Goal: Entertainment & Leisure: Consume media (video, audio)

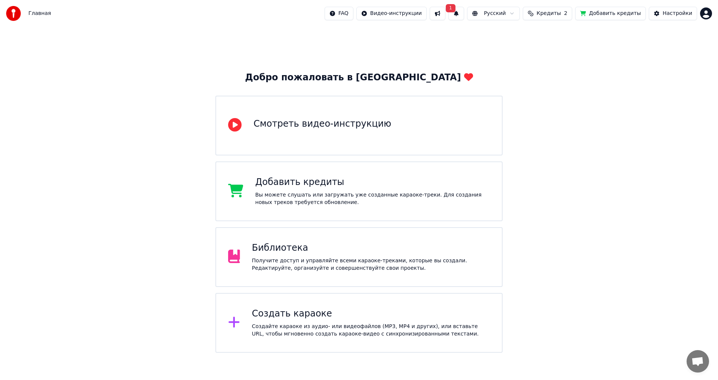
click at [284, 256] on div "Библиотека Получите доступ и управляйте всеми караоке-треками, которые вы созда…" at bounding box center [371, 257] width 238 height 30
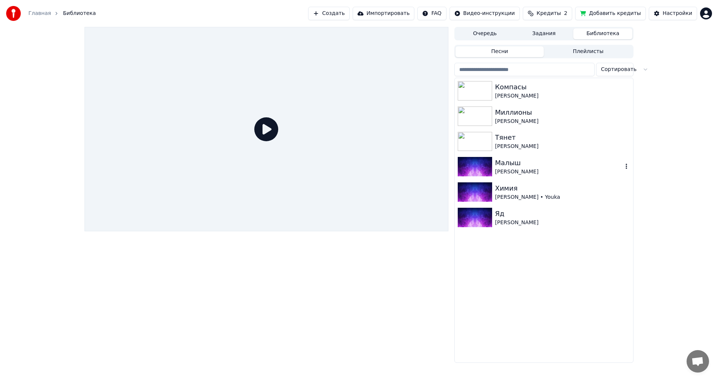
click at [525, 163] on div "Малыш" at bounding box center [559, 163] width 128 height 10
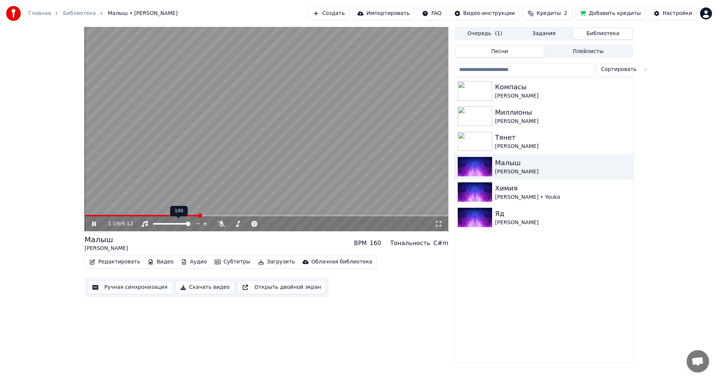
click at [181, 217] on span at bounding box center [142, 215] width 115 height 1
click at [243, 216] on span at bounding box center [185, 215] width 201 height 1
click at [296, 215] on video at bounding box center [267, 129] width 364 height 205
click at [302, 216] on span at bounding box center [267, 215] width 364 height 1
click at [328, 179] on video at bounding box center [267, 129] width 364 height 205
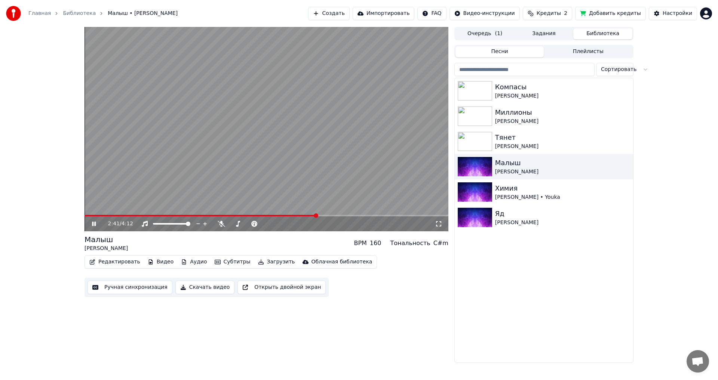
click at [317, 216] on span at bounding box center [267, 215] width 364 height 1
click at [308, 216] on span at bounding box center [205, 215] width 240 height 1
click at [324, 216] on span at bounding box center [267, 215] width 364 height 1
click at [331, 216] on span at bounding box center [267, 215] width 364 height 1
click at [344, 215] on span at bounding box center [267, 215] width 364 height 1
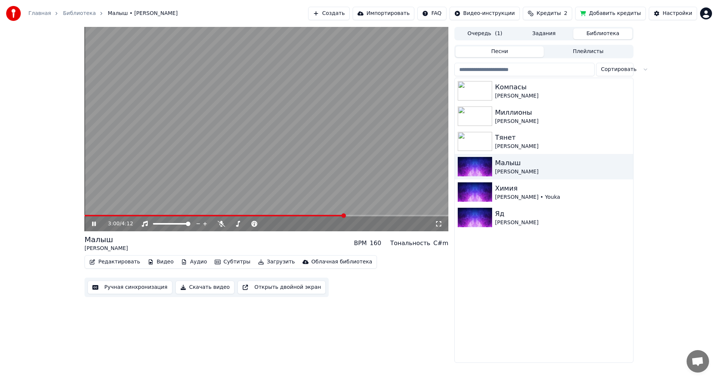
click at [354, 214] on video at bounding box center [267, 129] width 364 height 205
click at [364, 215] on span at bounding box center [267, 215] width 364 height 1
click at [378, 213] on video at bounding box center [267, 129] width 364 height 205
click at [389, 214] on video at bounding box center [267, 129] width 364 height 205
click at [389, 216] on span at bounding box center [267, 215] width 364 height 1
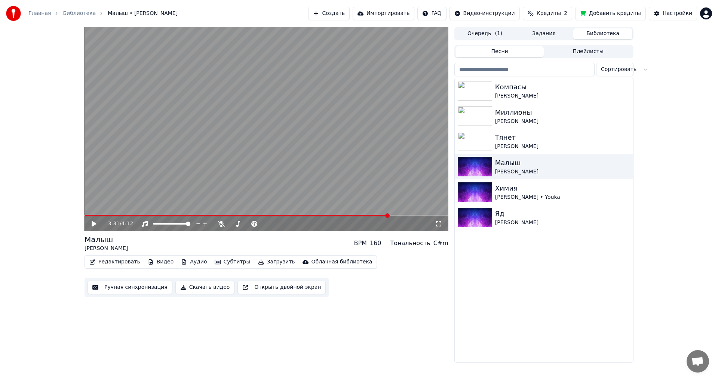
click at [412, 196] on video at bounding box center [267, 129] width 364 height 205
click at [401, 215] on span at bounding box center [267, 215] width 364 height 1
click at [344, 215] on video at bounding box center [267, 129] width 364 height 205
click at [344, 217] on span at bounding box center [244, 215] width 318 height 1
click at [295, 222] on div "3:00 / 4:12" at bounding box center [271, 223] width 327 height 7
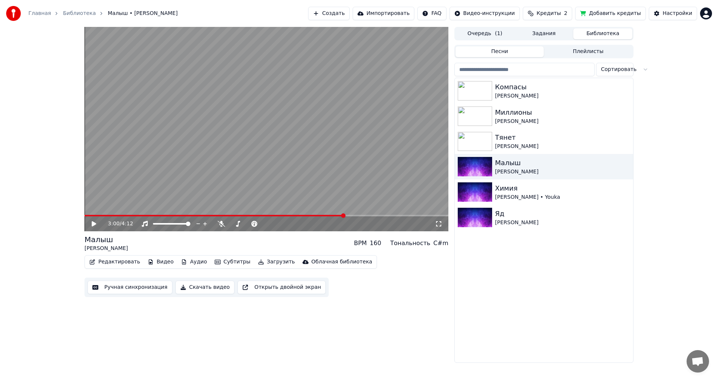
click at [296, 217] on div "3:00 / 4:12" at bounding box center [267, 224] width 364 height 15
click at [298, 214] on video at bounding box center [267, 129] width 364 height 205
click at [299, 215] on span at bounding box center [192, 215] width 215 height 1
click at [516, 200] on div "[PERSON_NAME] • Youka" at bounding box center [562, 197] width 135 height 7
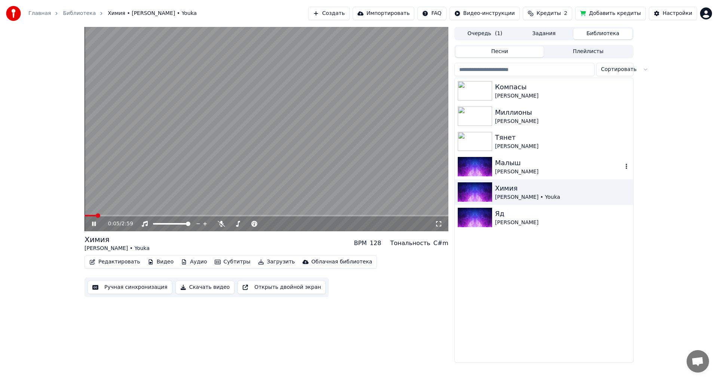
click at [505, 164] on div "Малыш" at bounding box center [559, 163] width 128 height 10
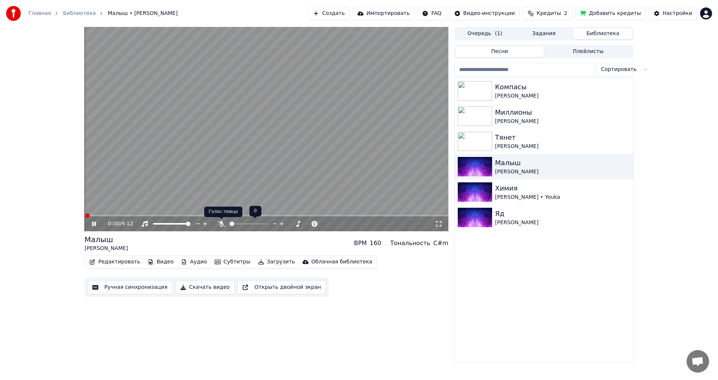
click at [222, 224] on icon at bounding box center [221, 224] width 7 height 6
click at [296, 216] on span at bounding box center [267, 215] width 364 height 1
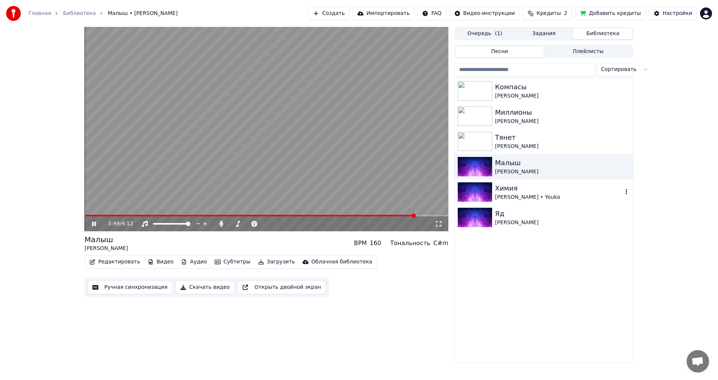
click at [527, 196] on div "[PERSON_NAME] • Youka" at bounding box center [559, 197] width 128 height 7
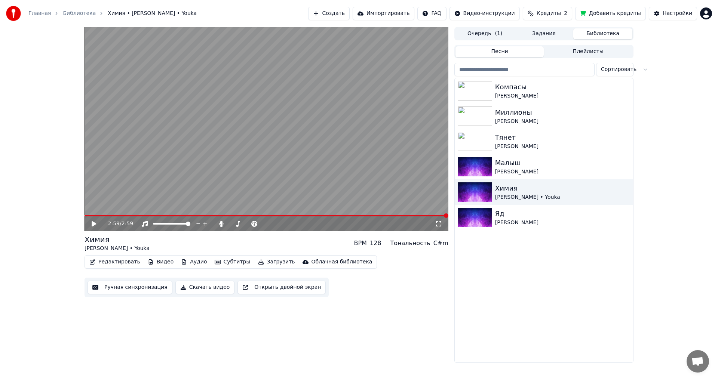
click at [98, 215] on span at bounding box center [267, 215] width 364 height 1
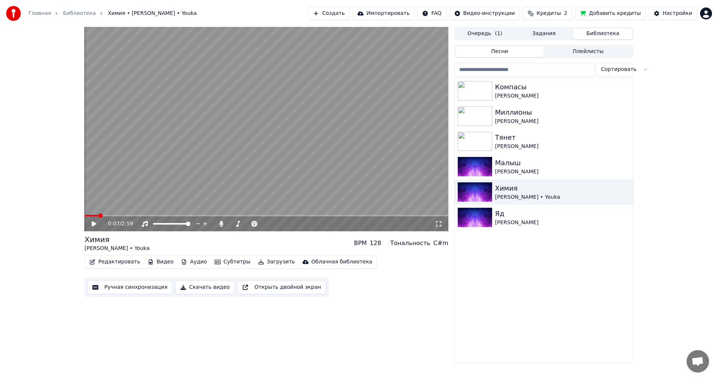
click at [94, 226] on icon at bounding box center [94, 223] width 4 height 5
click at [216, 216] on span at bounding box center [151, 215] width 132 height 1
click at [250, 215] on span at bounding box center [267, 215] width 364 height 1
click at [272, 217] on span at bounding box center [267, 215] width 364 height 1
click at [298, 217] on span at bounding box center [267, 215] width 364 height 1
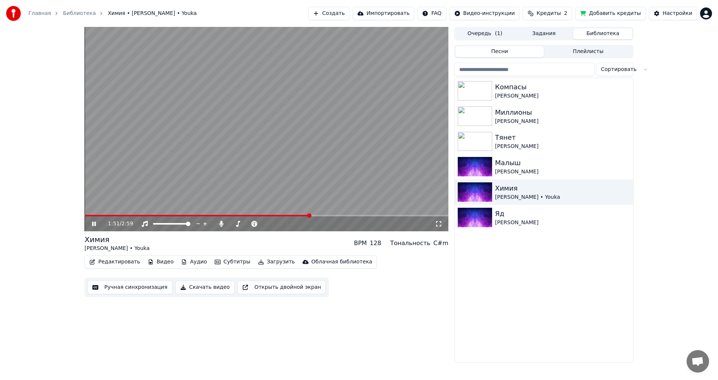
click at [310, 216] on span at bounding box center [267, 215] width 364 height 1
click at [335, 216] on span at bounding box center [267, 215] width 364 height 1
click at [349, 216] on span at bounding box center [267, 215] width 364 height 1
click at [365, 216] on span at bounding box center [267, 215] width 364 height 1
click at [387, 215] on span at bounding box center [267, 215] width 364 height 1
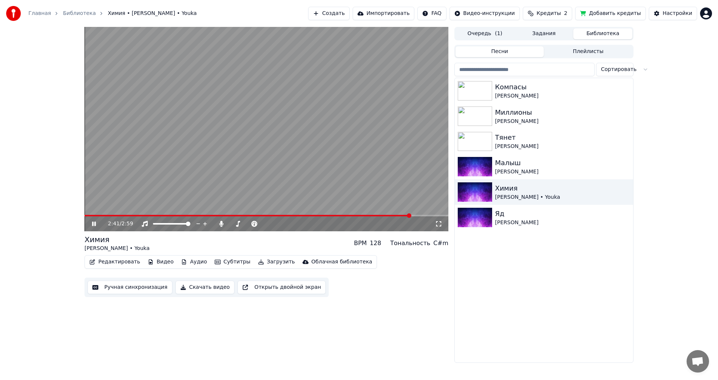
click at [412, 217] on span at bounding box center [267, 215] width 364 height 1
click at [426, 215] on span at bounding box center [267, 215] width 364 height 1
click at [435, 215] on span at bounding box center [267, 215] width 364 height 1
click at [494, 216] on div at bounding box center [476, 217] width 37 height 19
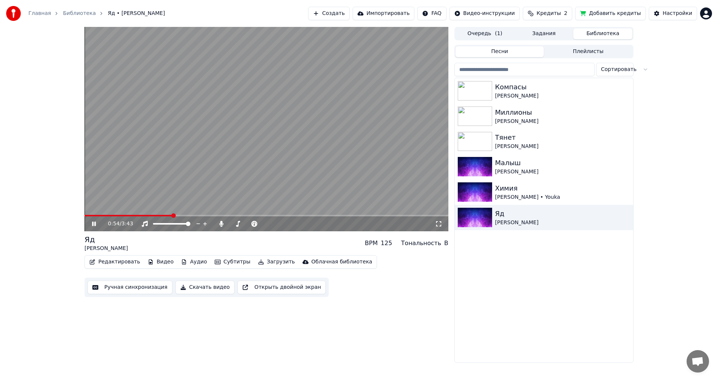
click at [172, 215] on span at bounding box center [129, 215] width 88 height 1
click at [162, 216] on span at bounding box center [130, 215] width 91 height 1
click at [510, 165] on div "Малыш" at bounding box center [559, 163] width 128 height 10
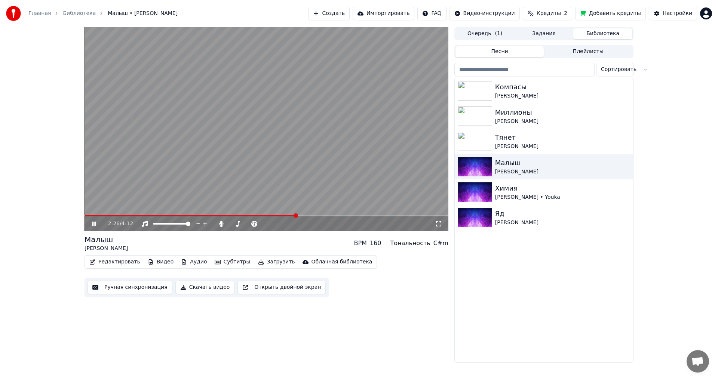
click at [273, 216] on span at bounding box center [191, 215] width 212 height 1
click at [267, 216] on span at bounding box center [183, 215] width 197 height 1
click at [258, 215] on video at bounding box center [267, 129] width 364 height 205
click at [238, 216] on span at bounding box center [177, 215] width 184 height 1
click at [196, 188] on video at bounding box center [267, 129] width 364 height 205
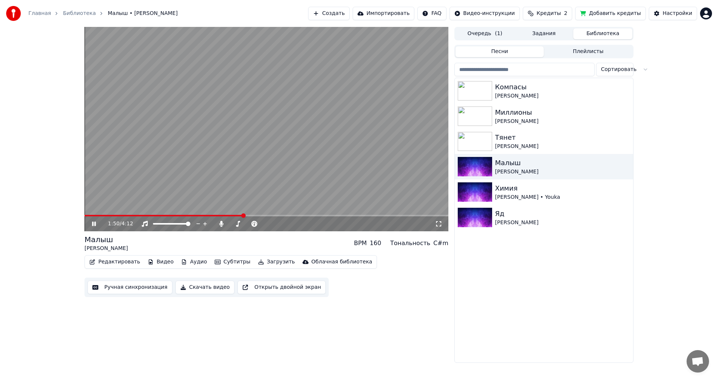
click at [243, 216] on span at bounding box center [267, 215] width 364 height 1
click at [312, 125] on video at bounding box center [267, 129] width 364 height 205
click at [201, 288] on button "Скачать видео" at bounding box center [204, 287] width 59 height 13
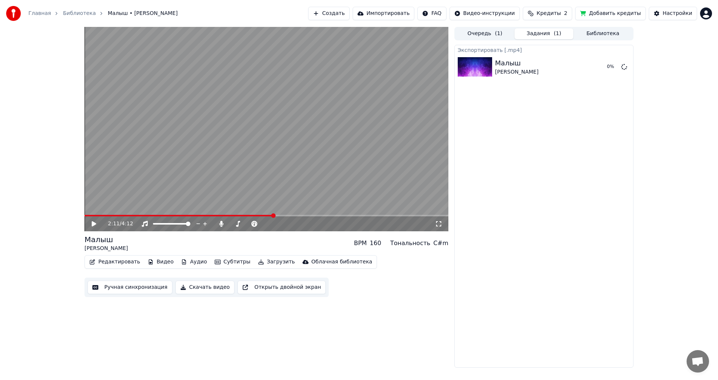
click at [90, 222] on div "2:11 / 4:12" at bounding box center [267, 223] width 358 height 7
click at [94, 227] on icon at bounding box center [100, 224] width 18 height 6
click at [561, 13] on span "Кредиты" at bounding box center [549, 13] width 24 height 7
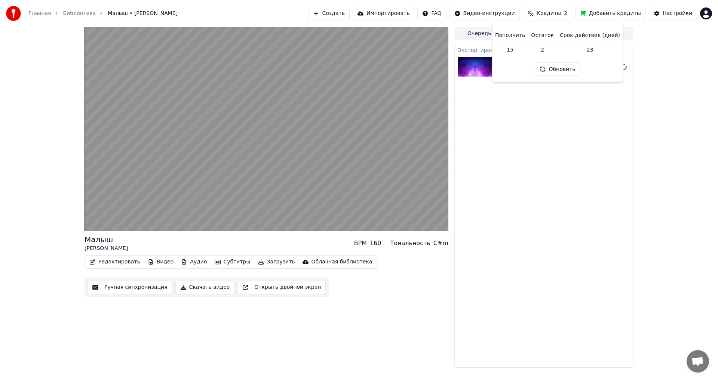
click at [670, 93] on div "Малыш [PERSON_NAME] BPM 160 Тональность C#m Редактировать Видео Аудио Субтитры …" at bounding box center [359, 197] width 718 height 341
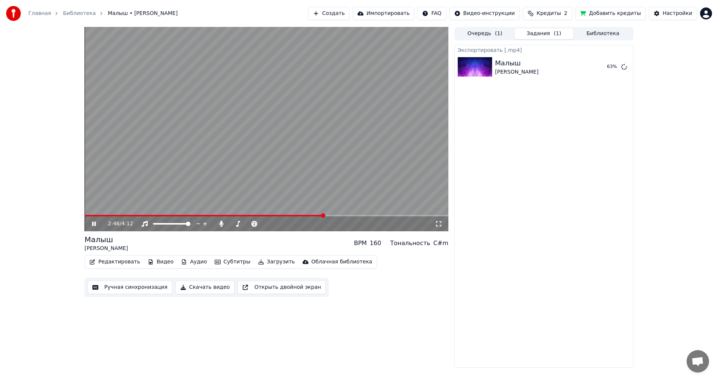
click at [324, 216] on span at bounding box center [204, 215] width 239 height 1
click at [306, 216] on span at bounding box center [196, 215] width 222 height 1
drag, startPoint x: 295, startPoint y: 215, endPoint x: 290, endPoint y: 217, distance: 4.9
click at [294, 215] on div "2:34 / 4:12" at bounding box center [267, 129] width 364 height 205
click at [290, 217] on span at bounding box center [196, 215] width 223 height 1
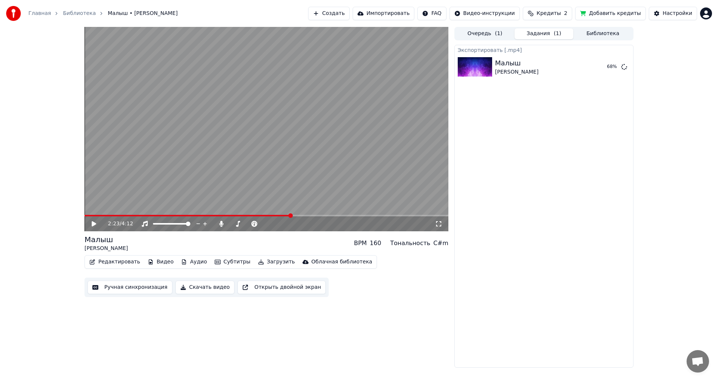
click at [281, 174] on video at bounding box center [267, 129] width 364 height 205
click at [272, 215] on span at bounding box center [189, 215] width 208 height 1
click at [94, 226] on icon at bounding box center [100, 224] width 18 height 6
click at [608, 67] on button "Показать" at bounding box center [599, 66] width 39 height 13
click at [605, 67] on button "Показать" at bounding box center [599, 66] width 39 height 13
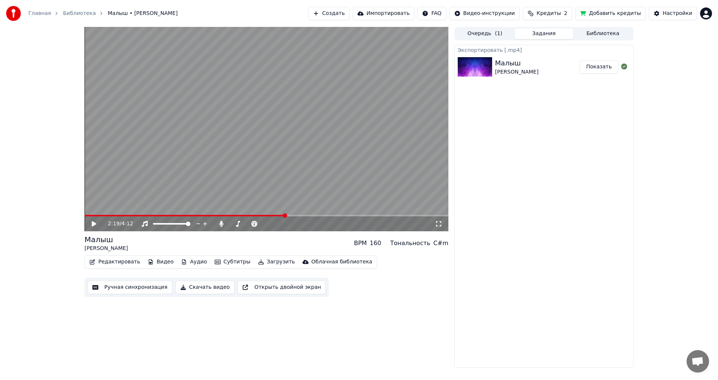
click at [313, 156] on video at bounding box center [267, 129] width 364 height 205
click at [314, 162] on video at bounding box center [267, 129] width 364 height 205
